Goal: Find specific page/section: Find specific page/section

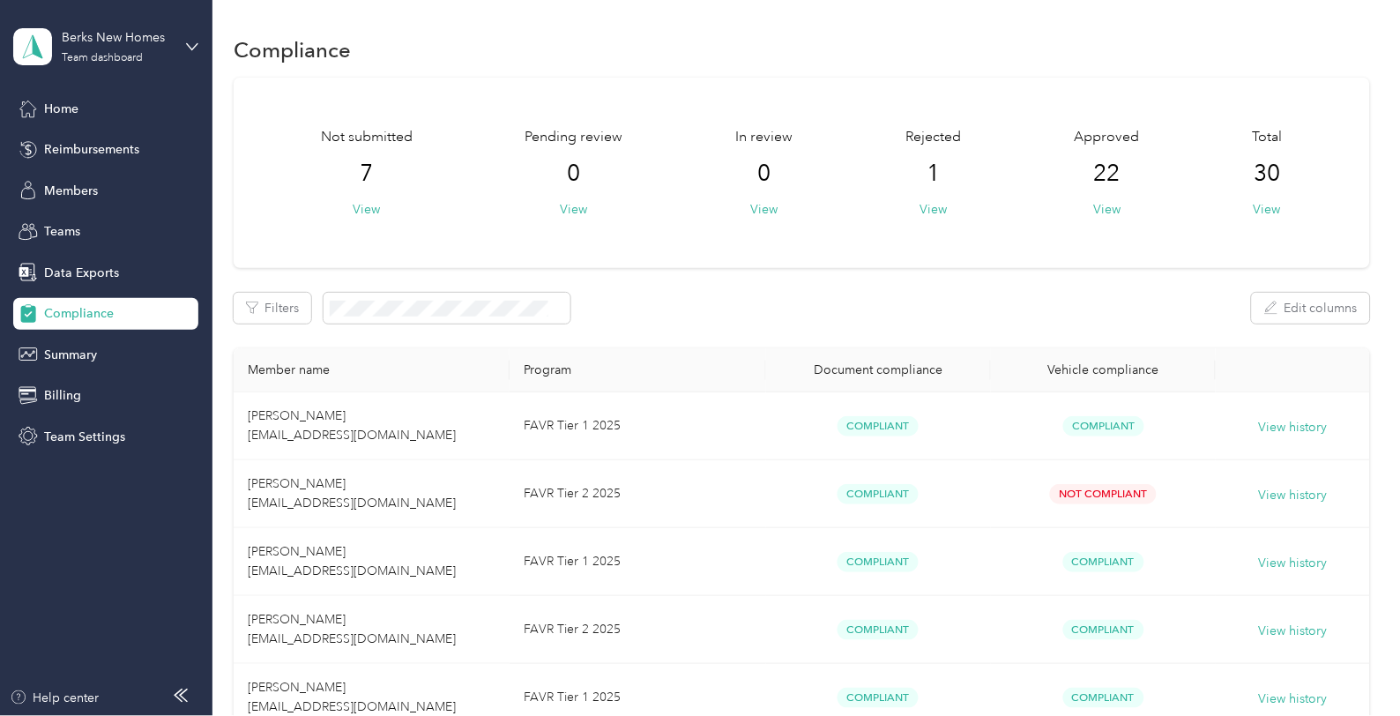
scroll to position [1371, 0]
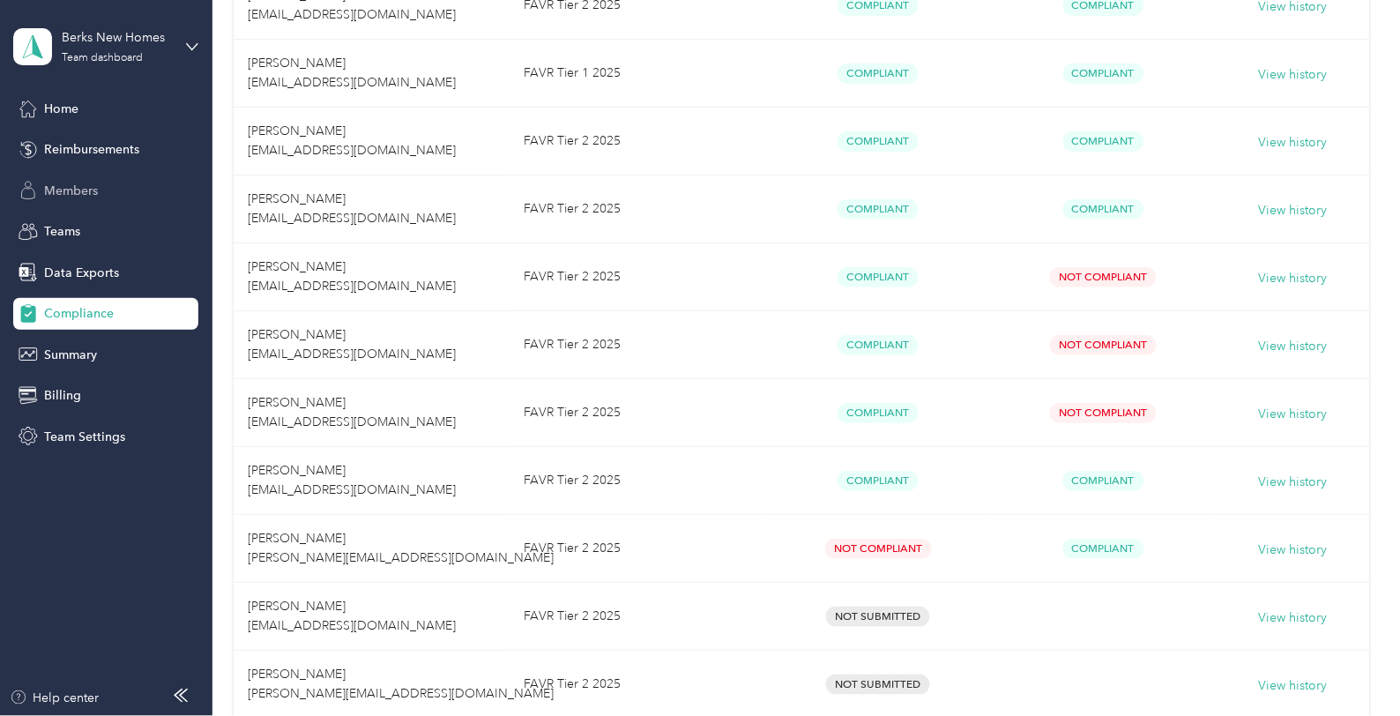
click at [72, 186] on span "Members" at bounding box center [71, 191] width 54 height 19
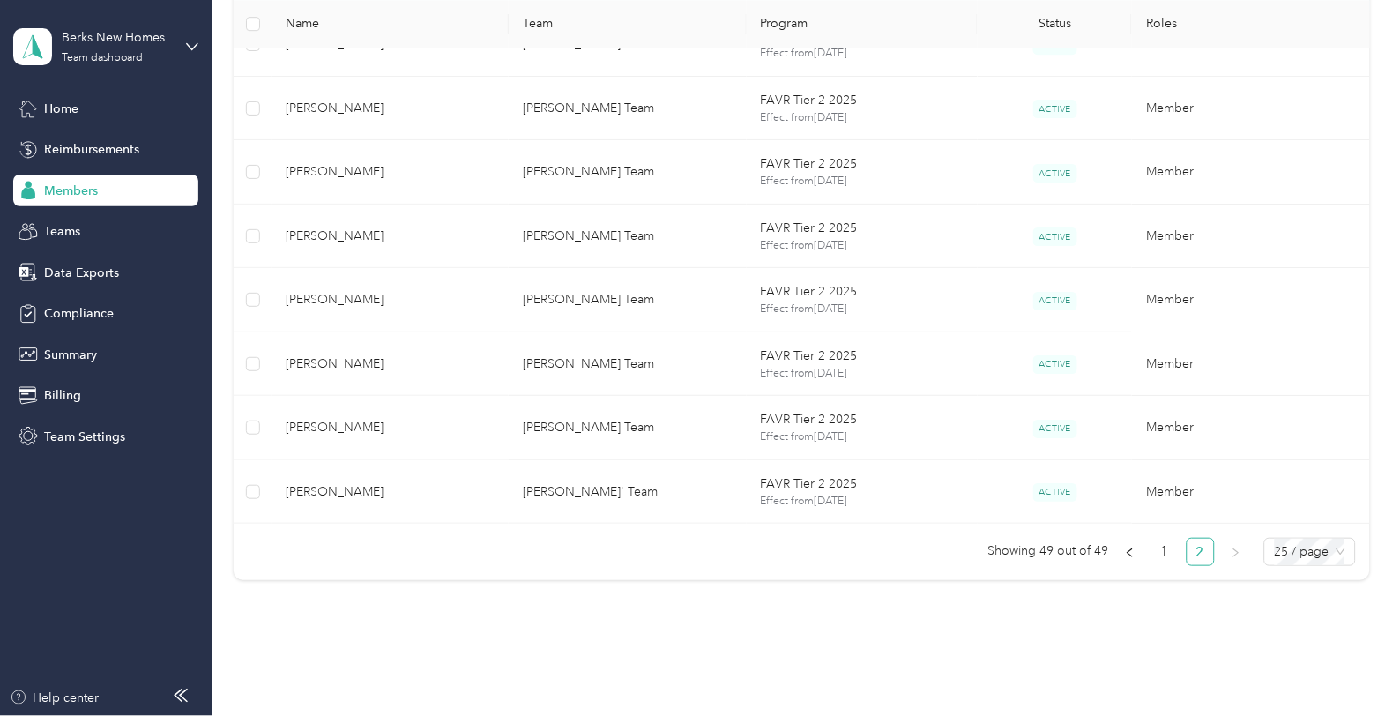
scroll to position [1344, 0]
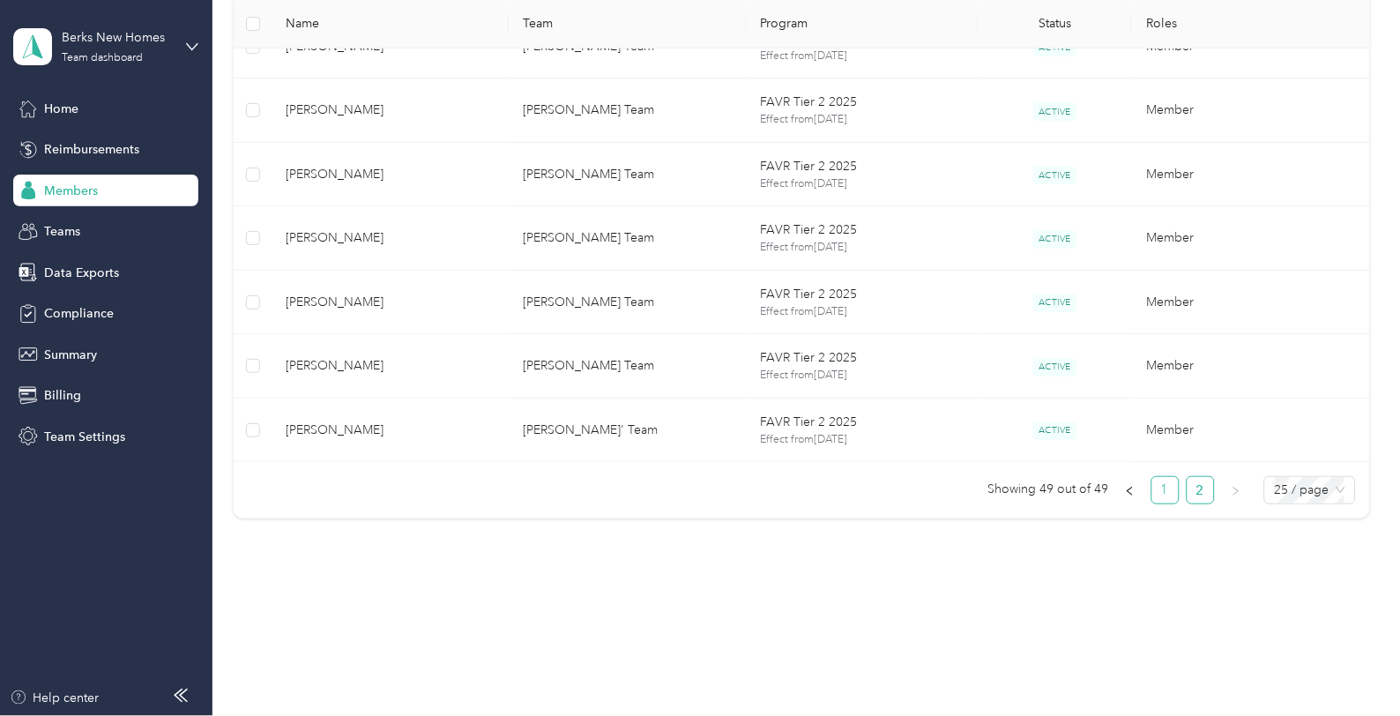
click at [1161, 495] on link "1" at bounding box center [1165, 490] width 26 height 26
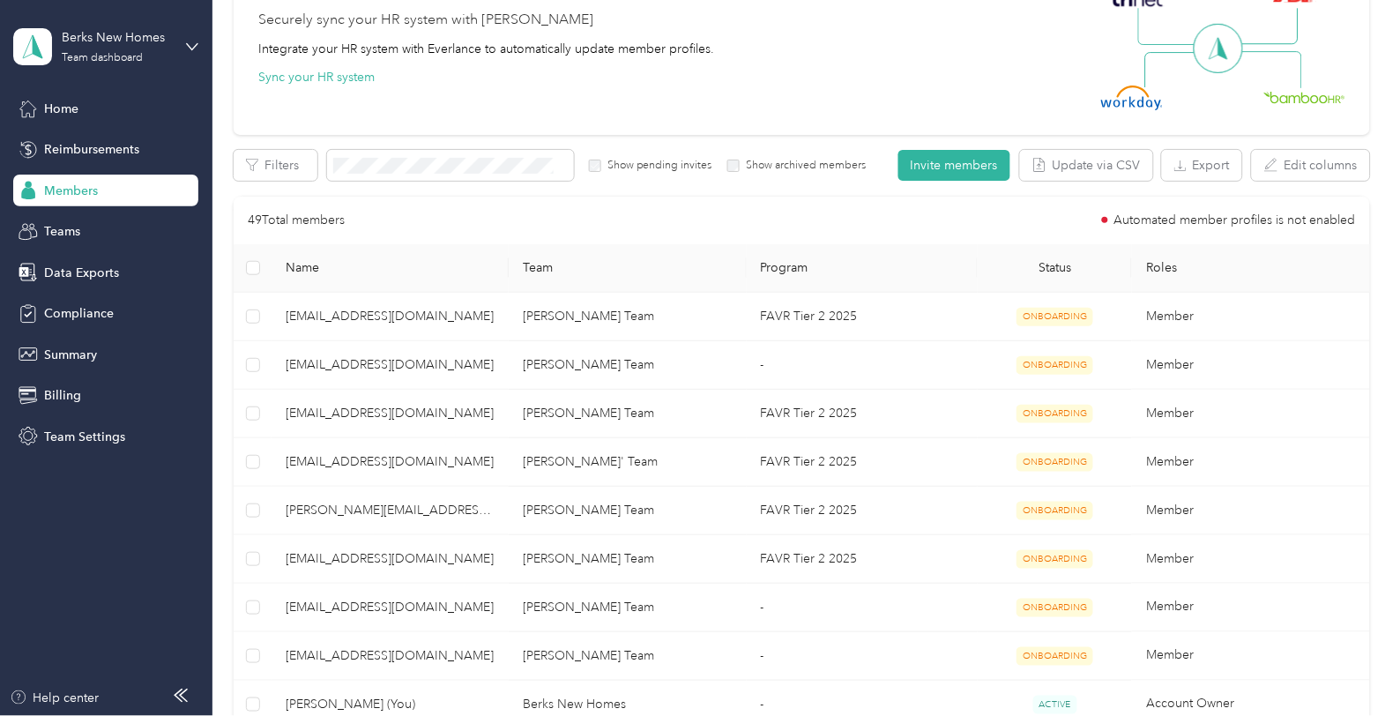
scroll to position [196, 0]
